Goal: Task Accomplishment & Management: Manage account settings

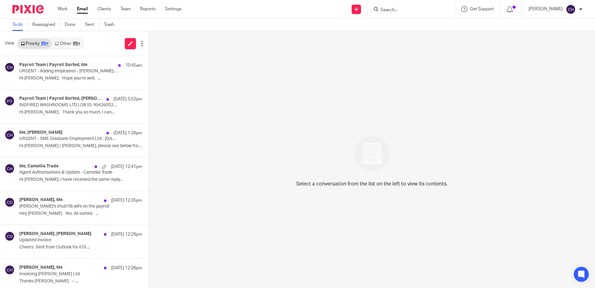
click at [413, 6] on form at bounding box center [413, 9] width 66 height 8
click at [410, 8] on input "Search" at bounding box center [408, 10] width 56 height 6
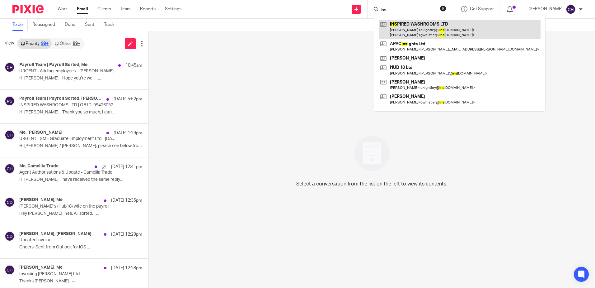
type input "ins"
click at [415, 27] on link at bounding box center [460, 29] width 162 height 19
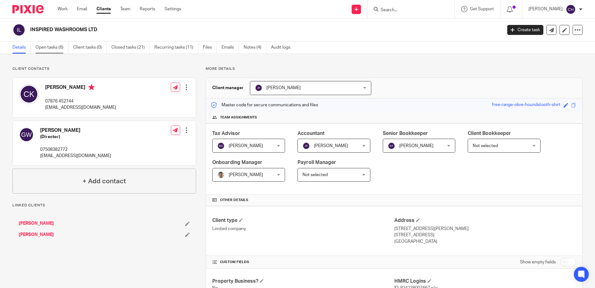
click at [49, 47] on link "Open tasks (6)" at bounding box center [51, 47] width 33 height 12
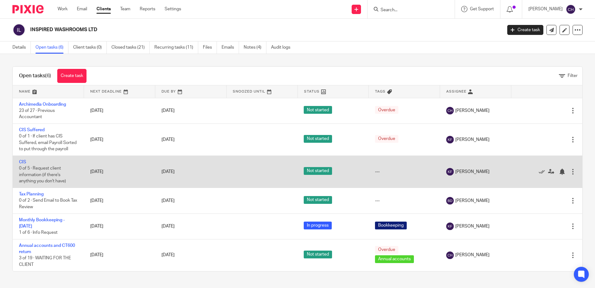
scroll to position [5, 0]
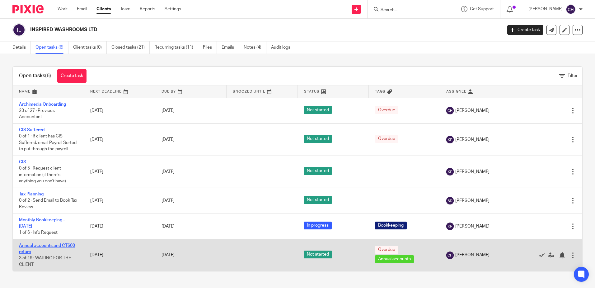
click at [51, 245] on link "Annual accounts and CT600 return" at bounding box center [47, 248] width 56 height 11
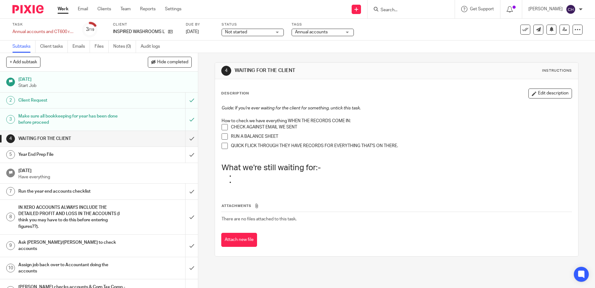
click at [81, 125] on h1 "Make sure all bookkeeping for year has been done before proceed" at bounding box center [71, 119] width 107 height 16
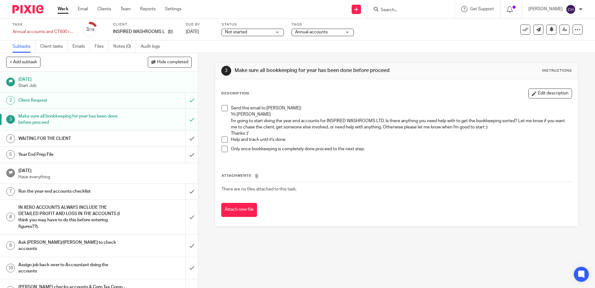
click at [222, 106] on span at bounding box center [225, 108] width 6 height 6
click at [224, 139] on span at bounding box center [225, 139] width 6 height 6
click at [225, 148] on span at bounding box center [225, 149] width 6 height 6
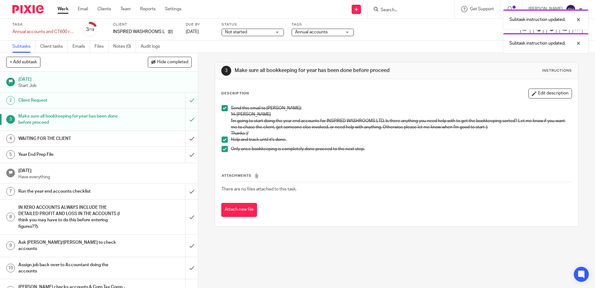
click at [127, 136] on div "WAITING FOR THE CLIENT" at bounding box center [98, 138] width 161 height 9
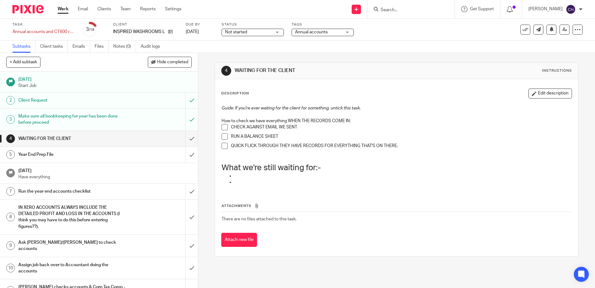
click at [123, 156] on div "Year End Prep File" at bounding box center [98, 154] width 161 height 9
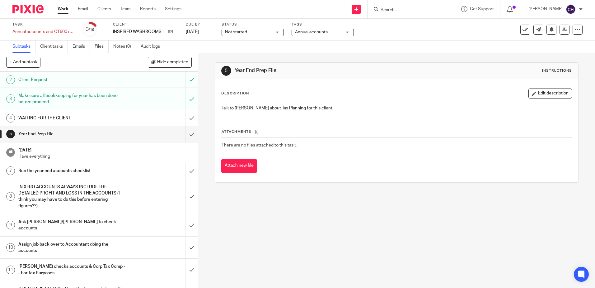
scroll to position [31, 0]
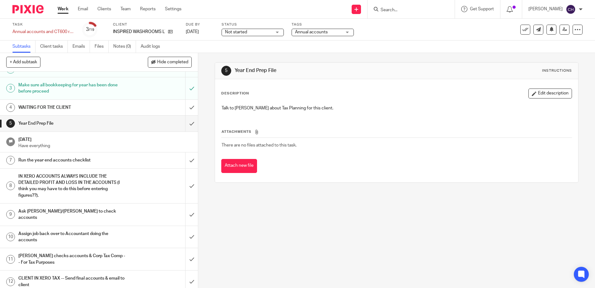
click at [122, 157] on div "Run the year end accounts checklist" at bounding box center [98, 159] width 161 height 9
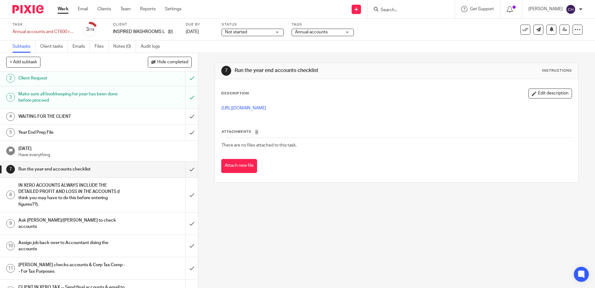
scroll to position [62, 0]
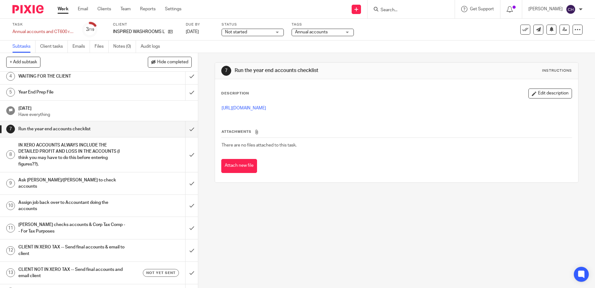
click at [110, 158] on h1 "IN XERO ACCOUNTS ALWAYS INCLUDE THE DETAILED PROFIT AND LOSS IN THE ACCOUNTS (I…" at bounding box center [71, 154] width 107 height 28
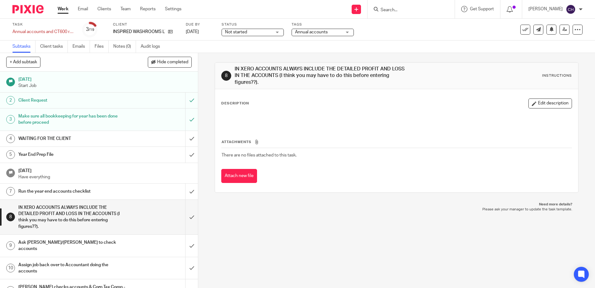
scroll to position [31, 0]
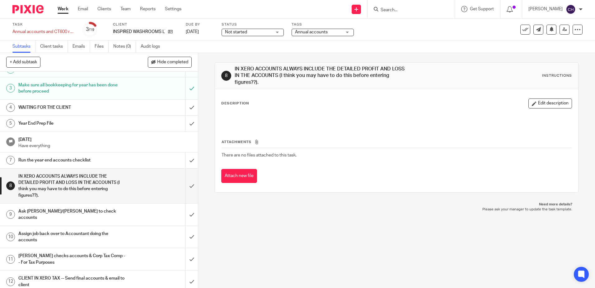
click at [81, 160] on h1 "Run the year end accounts checklist" at bounding box center [71, 159] width 107 height 9
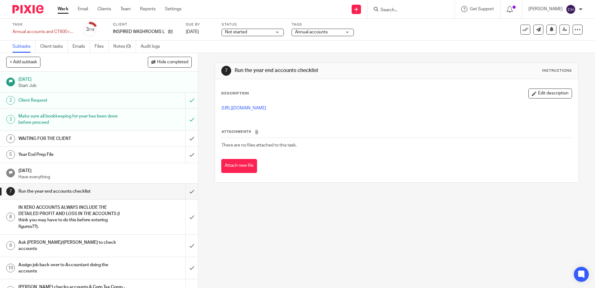
click at [105, 133] on link "4 WAITING FOR THE CLIENT" at bounding box center [92, 139] width 185 height 16
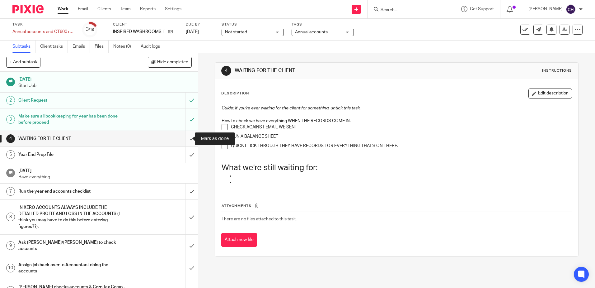
click at [189, 137] on input "submit" at bounding box center [99, 139] width 198 height 16
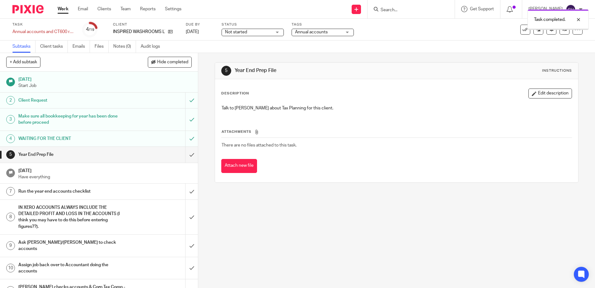
click at [34, 8] on img at bounding box center [27, 9] width 31 height 8
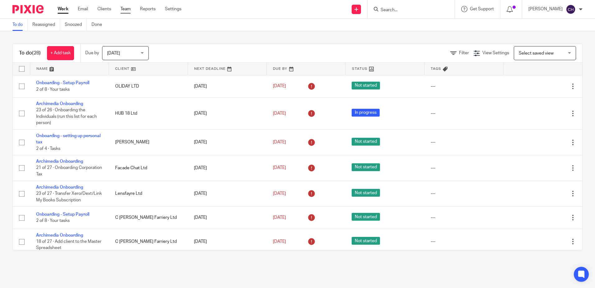
click at [126, 8] on link "Team" at bounding box center [125, 9] width 10 height 6
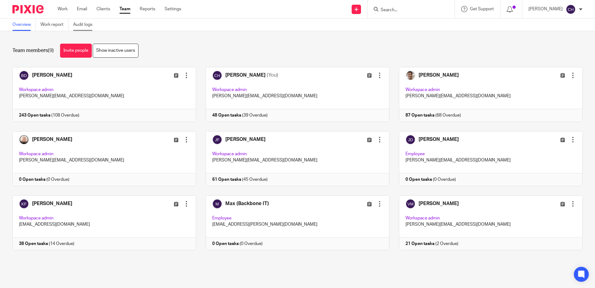
click at [85, 25] on link "Audit logs" at bounding box center [85, 25] width 24 height 12
